Goal: Navigation & Orientation: Find specific page/section

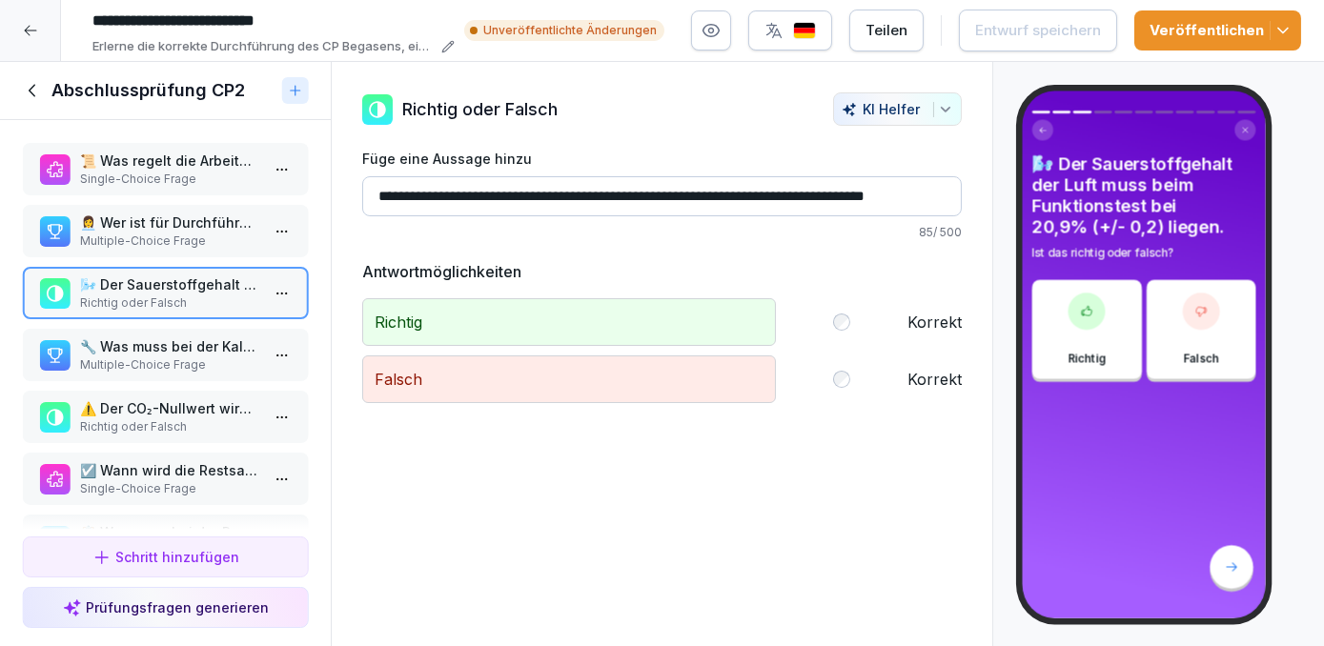
click at [38, 24] on div at bounding box center [30, 30] width 61 height 61
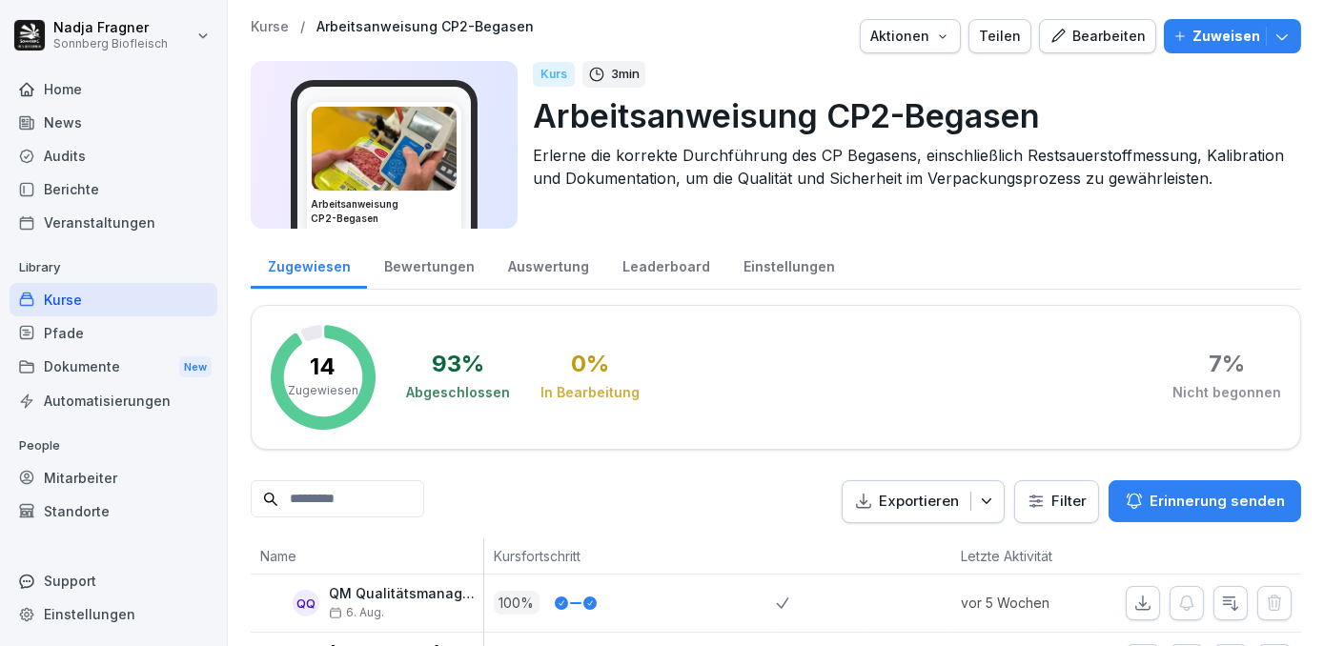
click at [60, 85] on div "Home" at bounding box center [114, 88] width 208 height 33
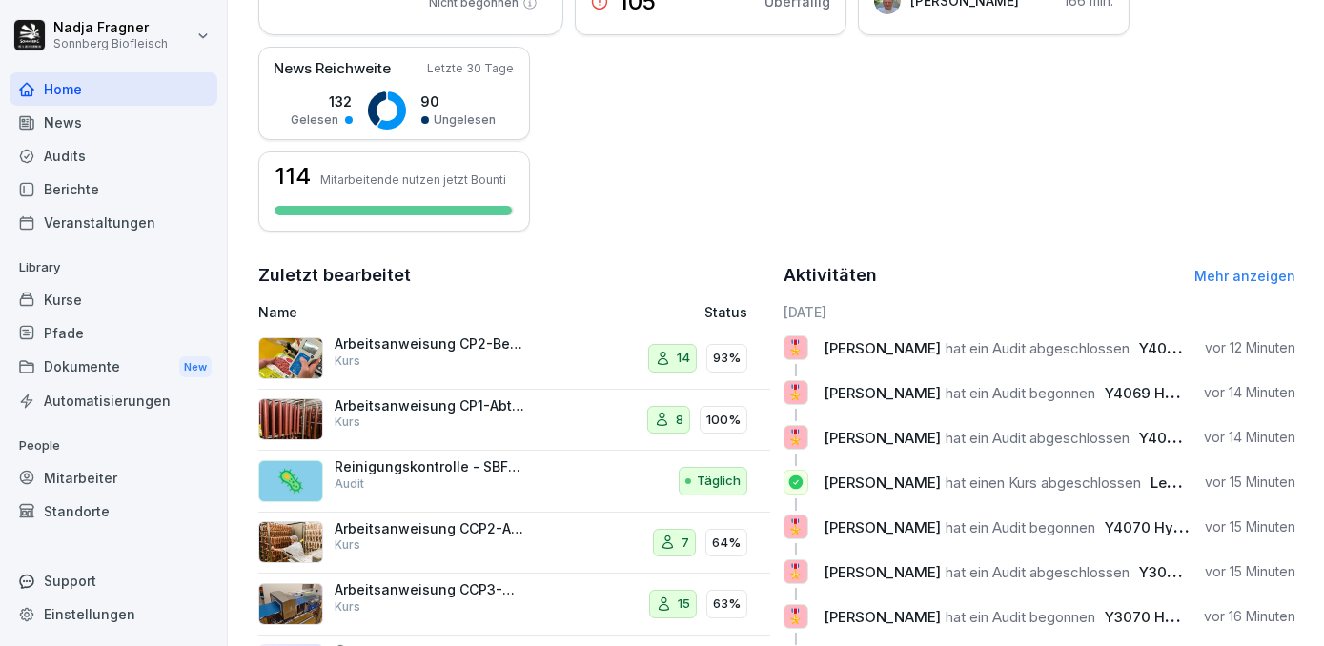
scroll to position [528, 0]
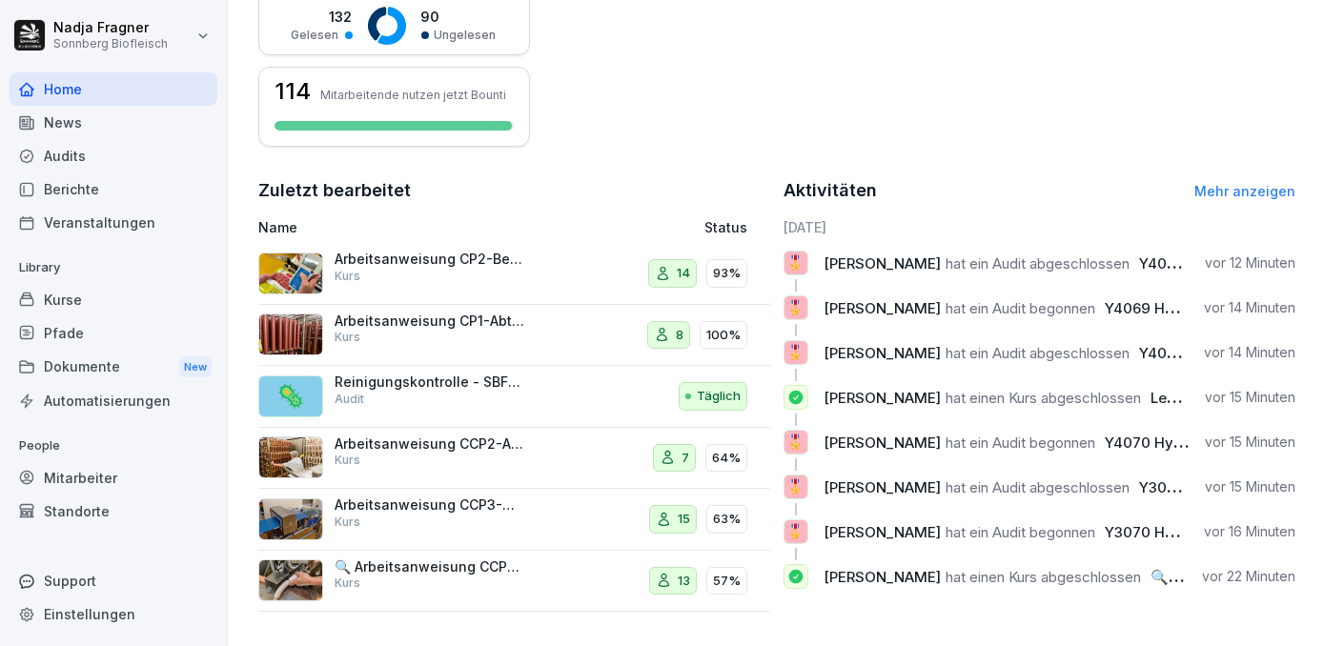
click at [1230, 189] on link "Mehr anzeigen" at bounding box center [1245, 191] width 101 height 16
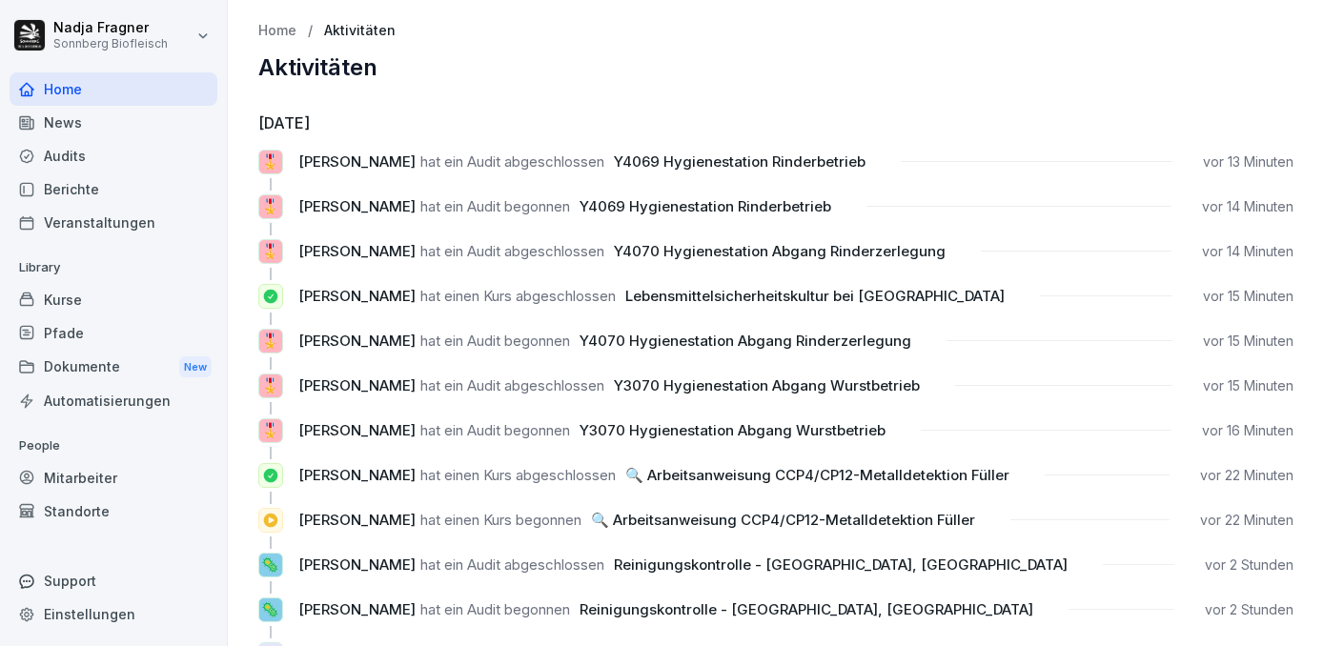
click at [78, 130] on div "News" at bounding box center [114, 122] width 208 height 33
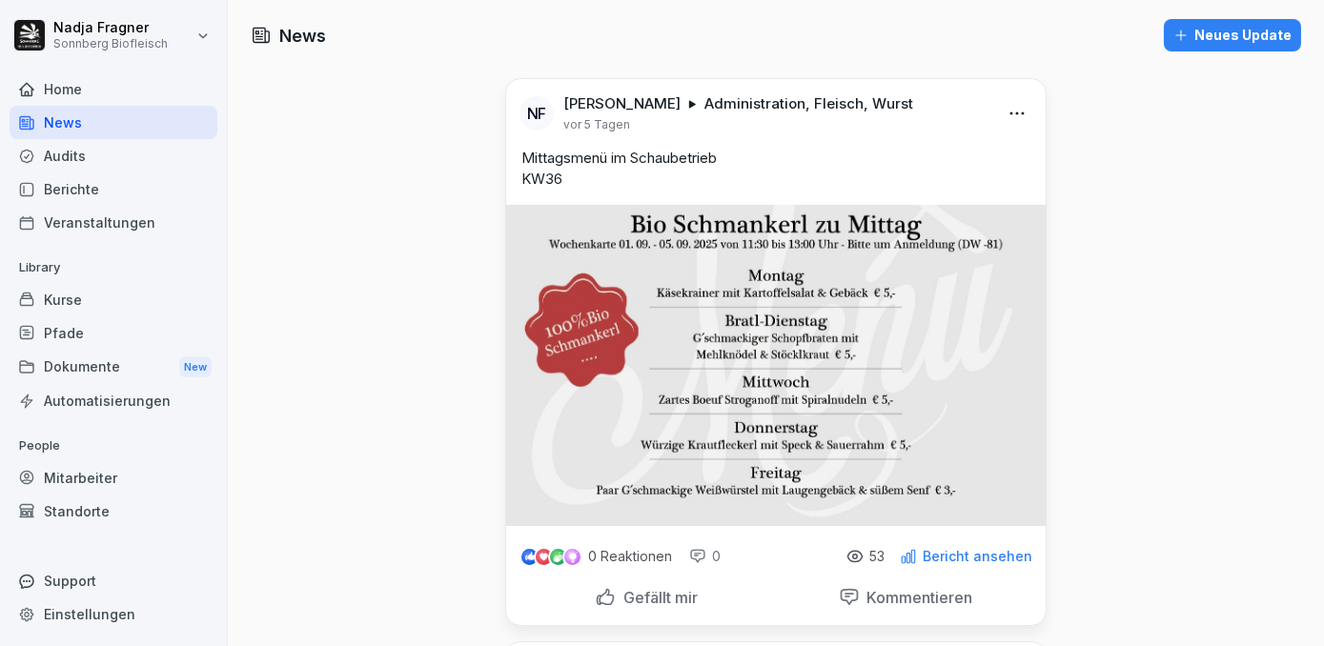
click at [69, 93] on div "Home" at bounding box center [114, 88] width 208 height 33
